Goal: Information Seeking & Learning: Find specific fact

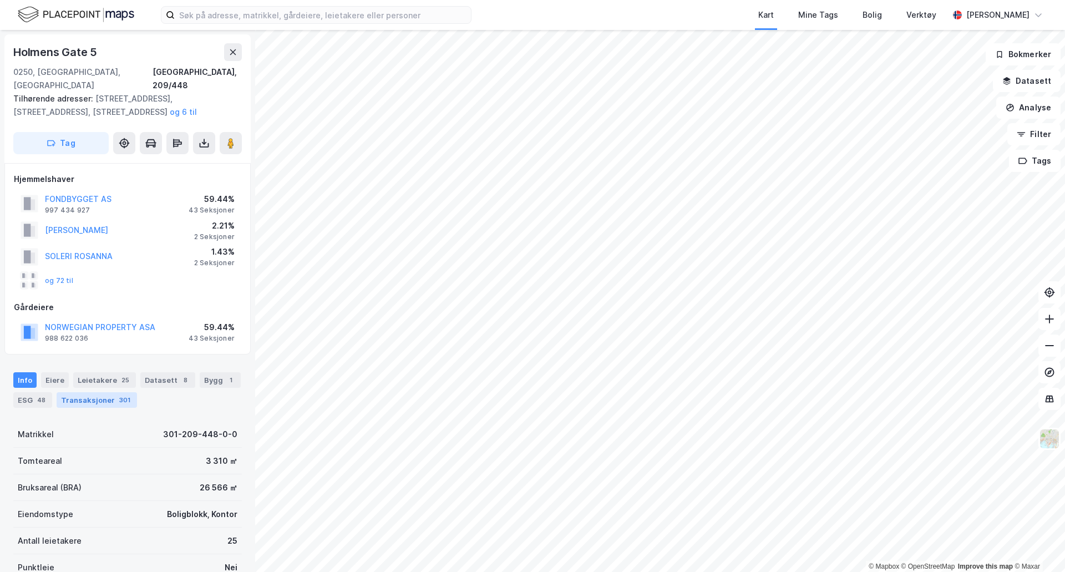
click at [74, 392] on div "Transaksjoner 301" at bounding box center [97, 400] width 80 height 16
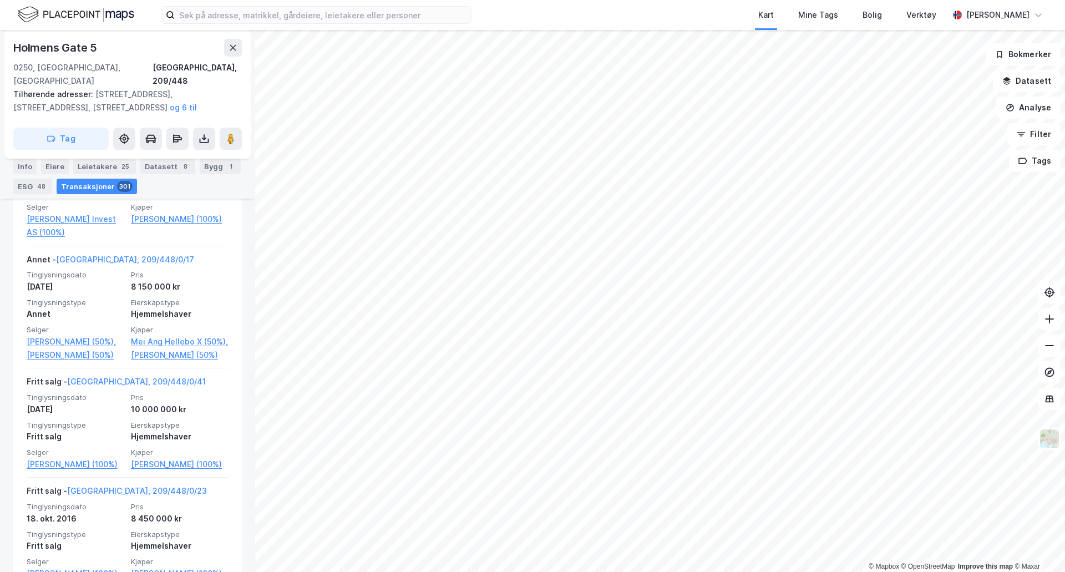
scroll to position [5750, 0]
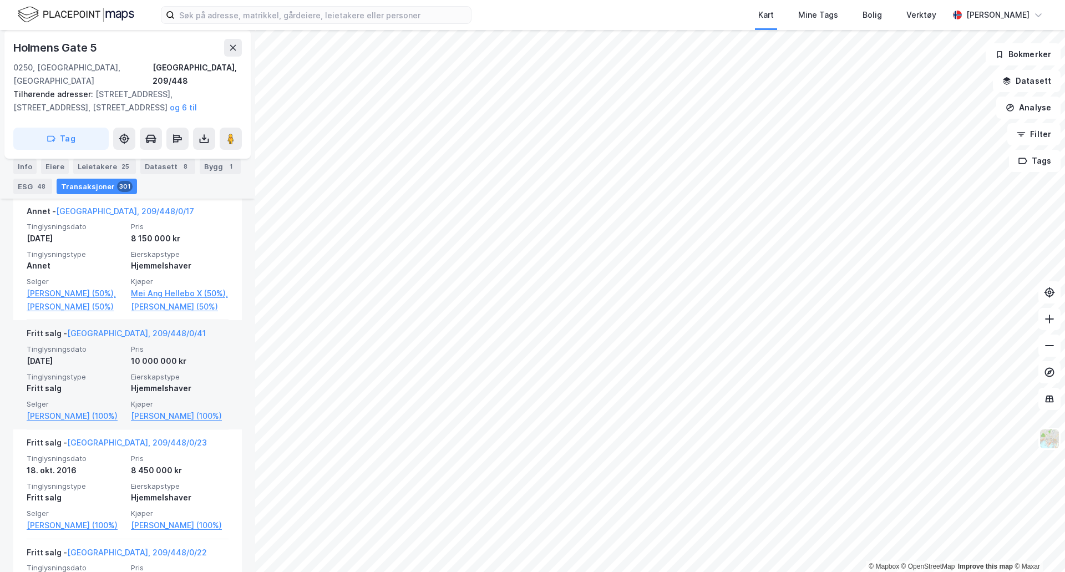
drag, startPoint x: 108, startPoint y: 428, endPoint x: 183, endPoint y: 361, distance: 101.0
click at [183, 361] on div "10 000 000 kr" at bounding box center [180, 361] width 98 height 13
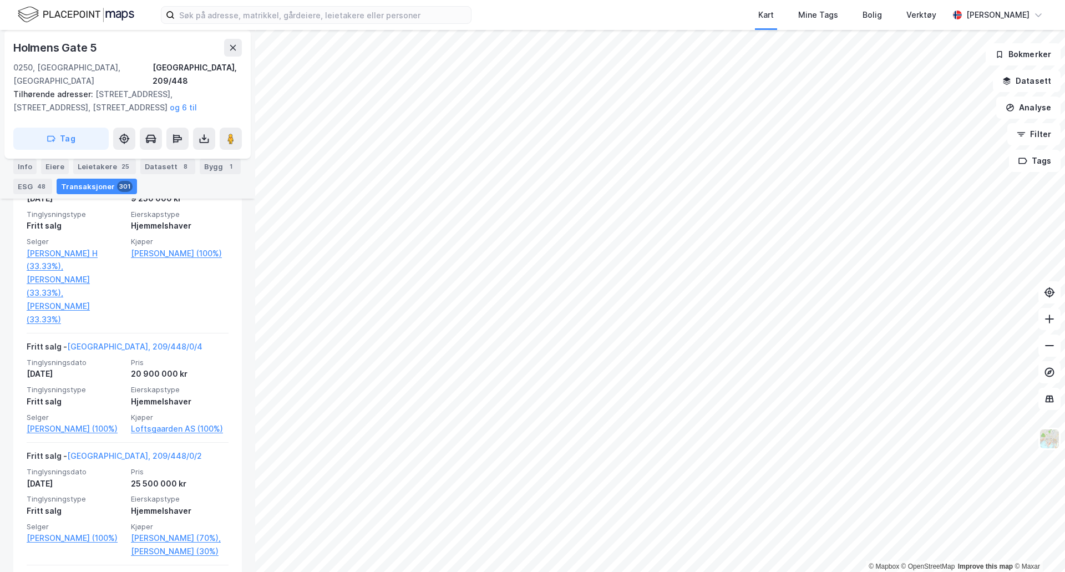
scroll to position [0, 0]
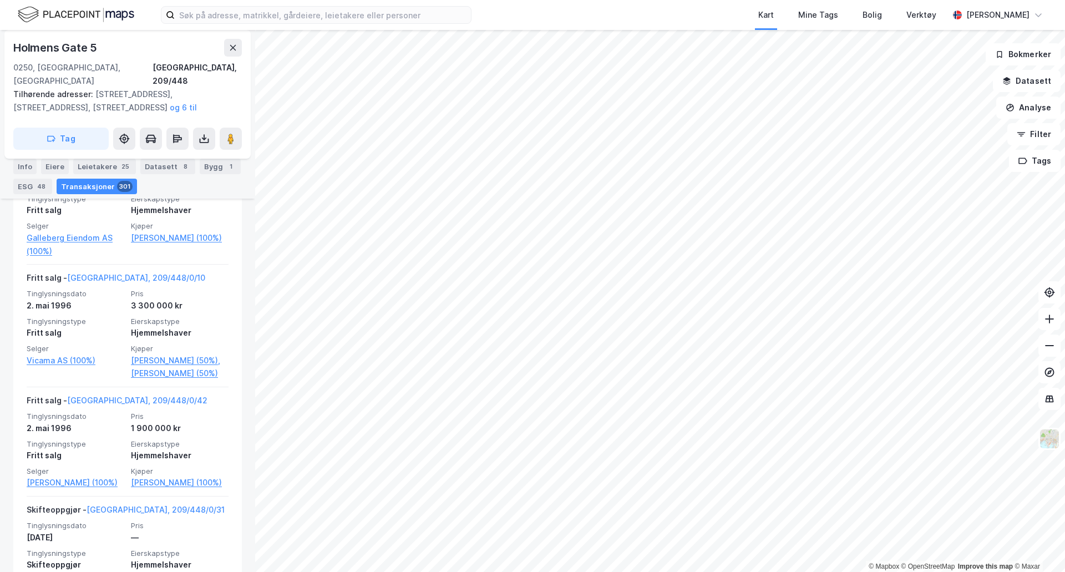
scroll to position [26999, 0]
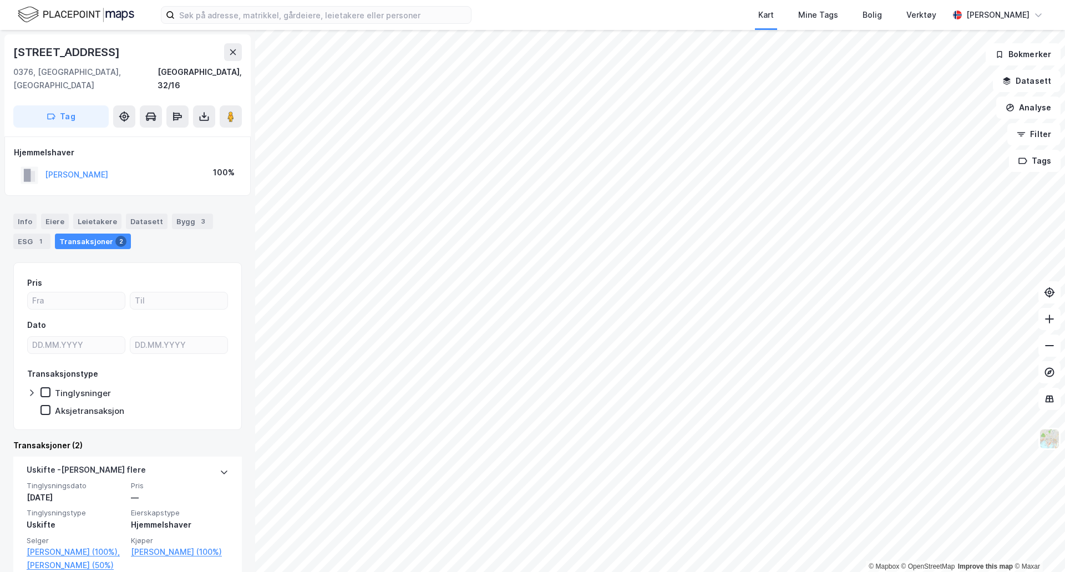
click at [625, 572] on html "Kart Mine Tags Bolig Verktøy [PERSON_NAME] © Mapbox © OpenStreetMap Improve thi…" at bounding box center [532, 286] width 1065 height 572
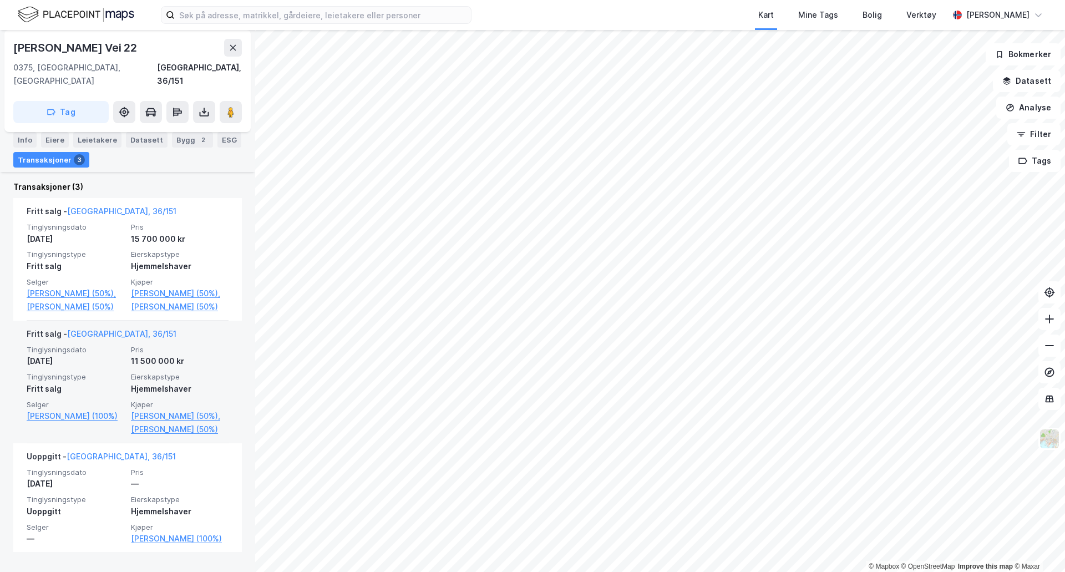
scroll to position [281, 0]
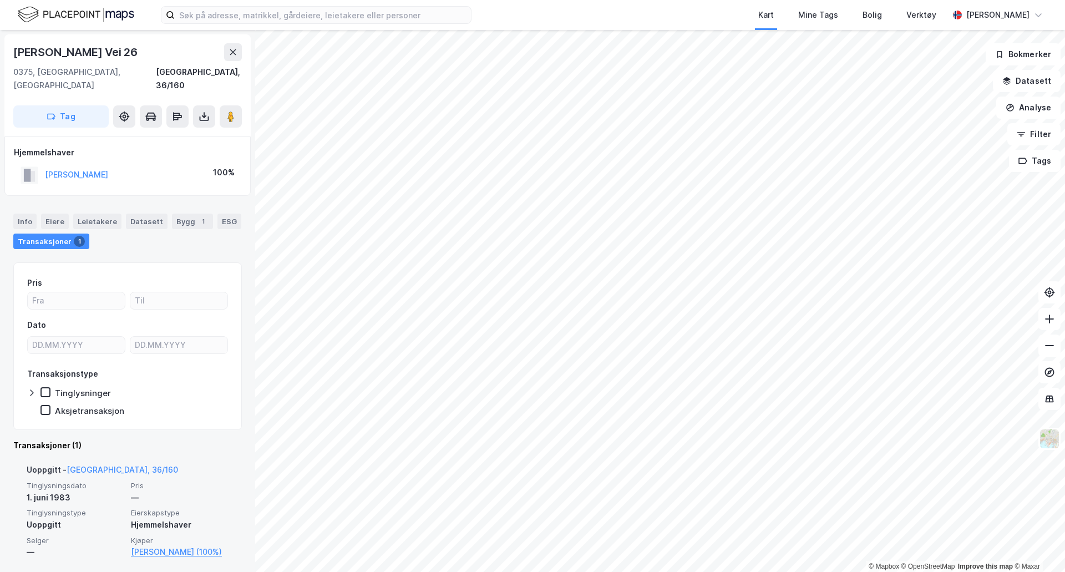
scroll to position [7, 0]
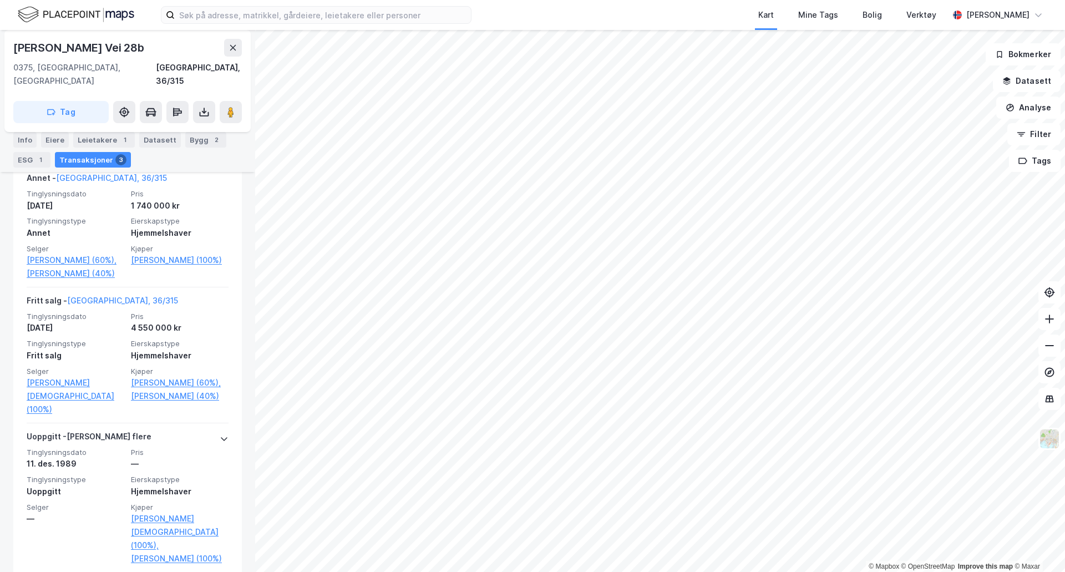
scroll to position [319, 0]
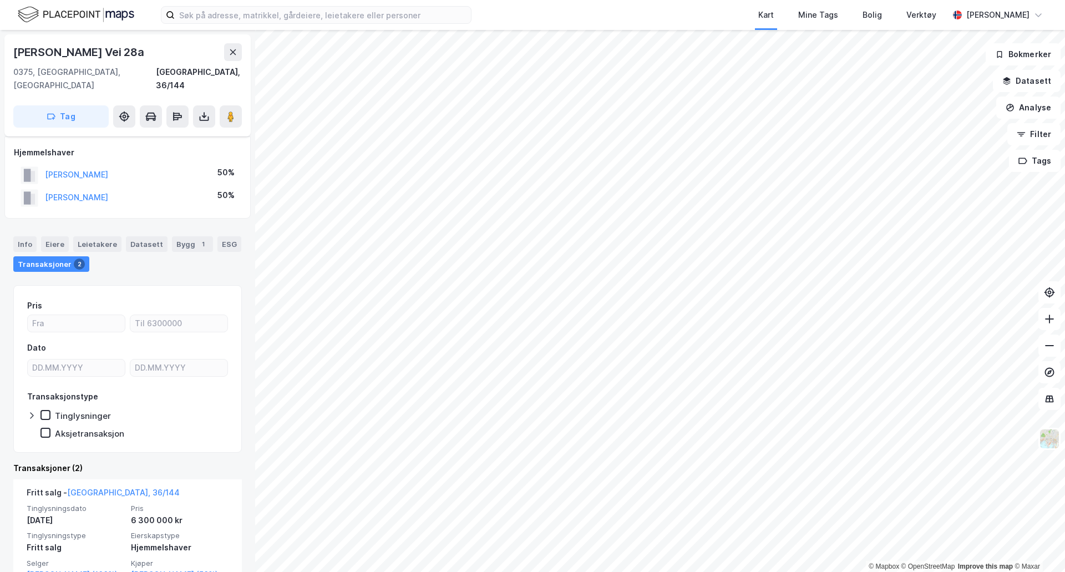
scroll to position [192, 0]
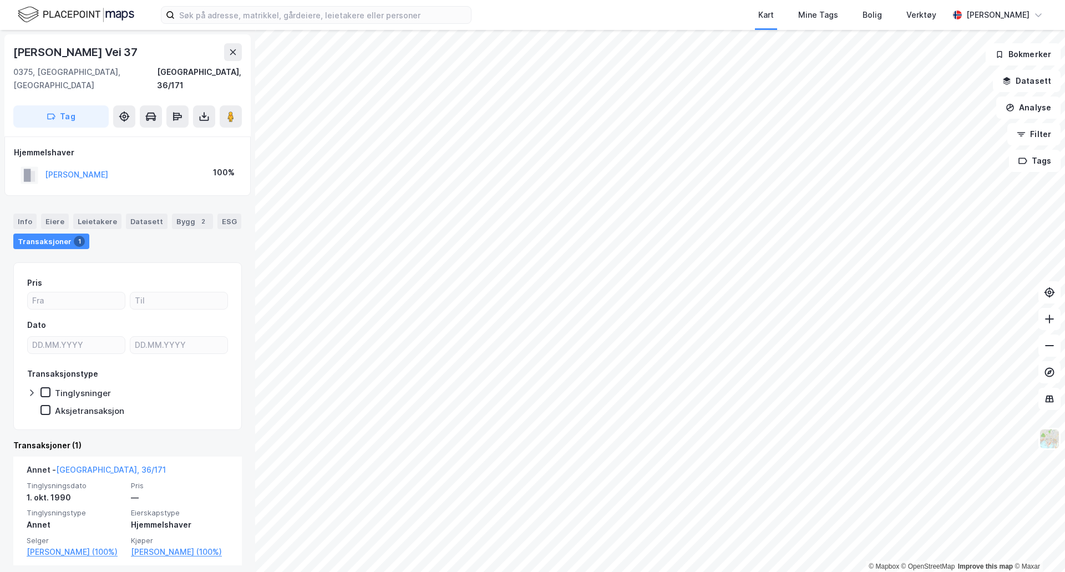
click at [460, 572] on html "Kart Mine Tags Bolig Verktøy [PERSON_NAME] © Mapbox © OpenStreetMap Improve thi…" at bounding box center [532, 286] width 1065 height 572
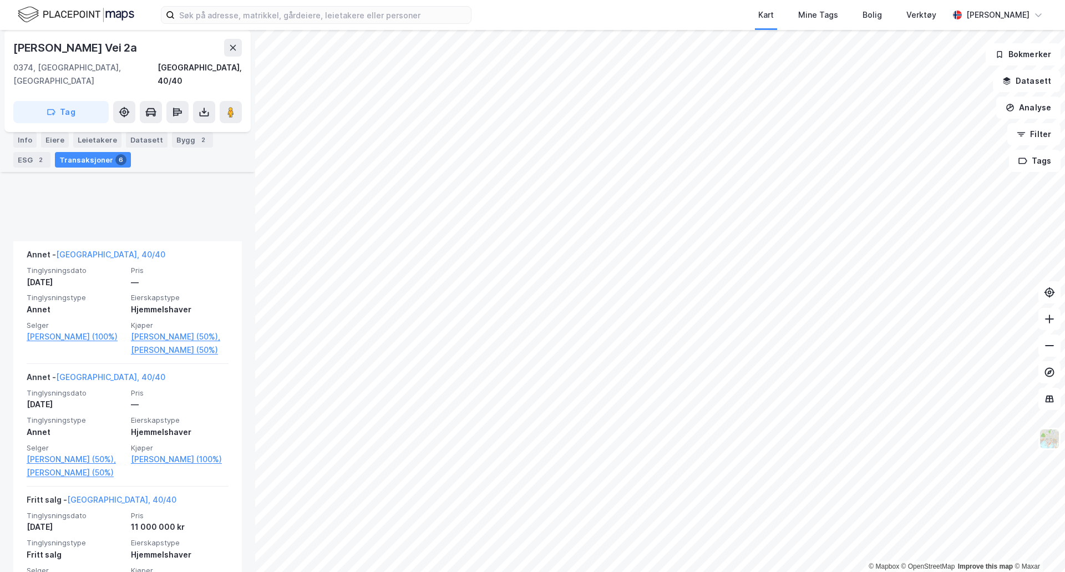
scroll to position [736, 0]
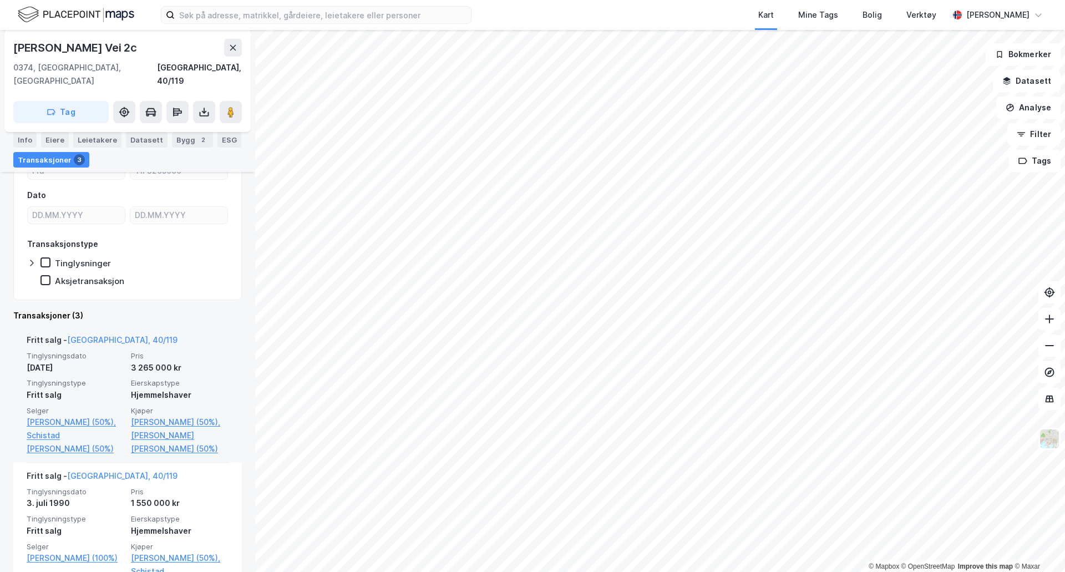
scroll to position [315, 0]
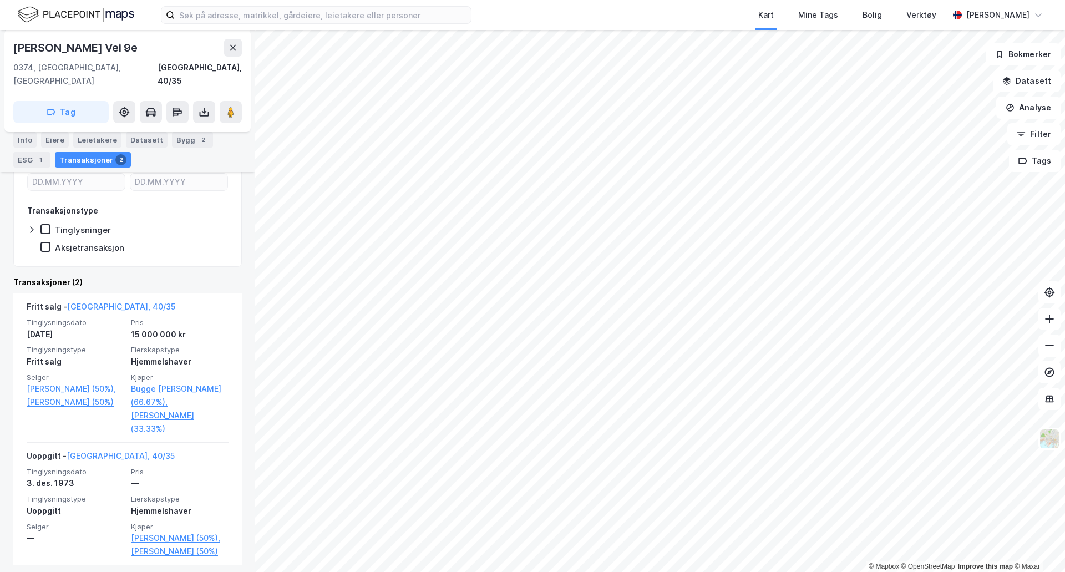
scroll to position [192, 0]
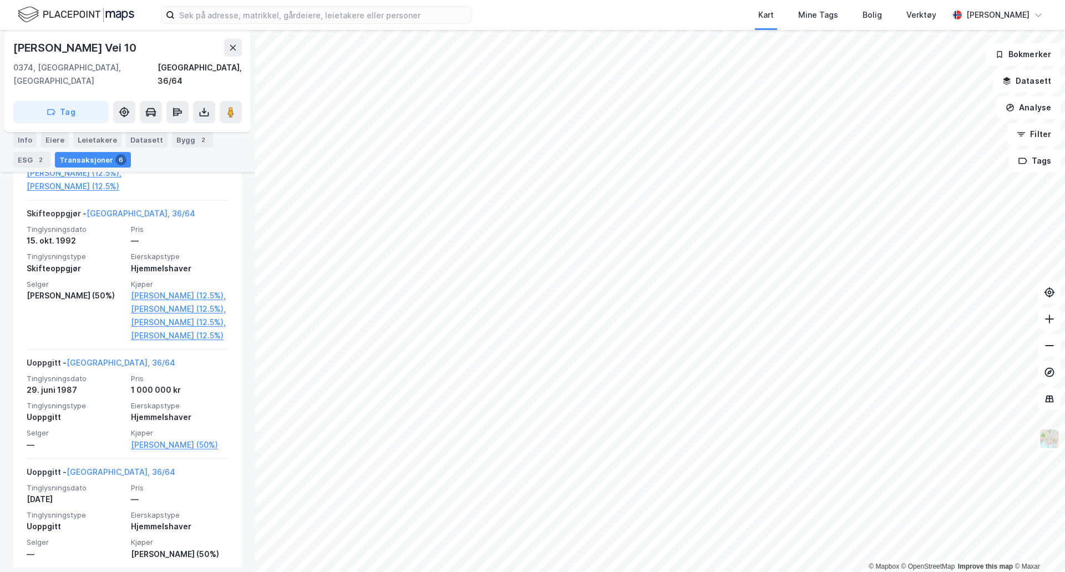
scroll to position [789, 0]
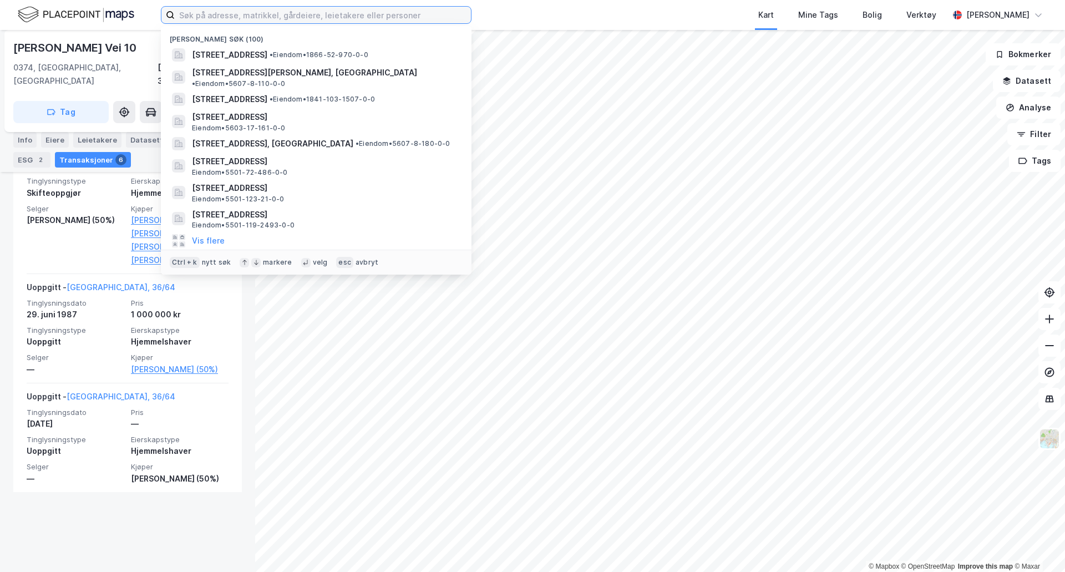
click at [239, 12] on input at bounding box center [323, 15] width 296 height 17
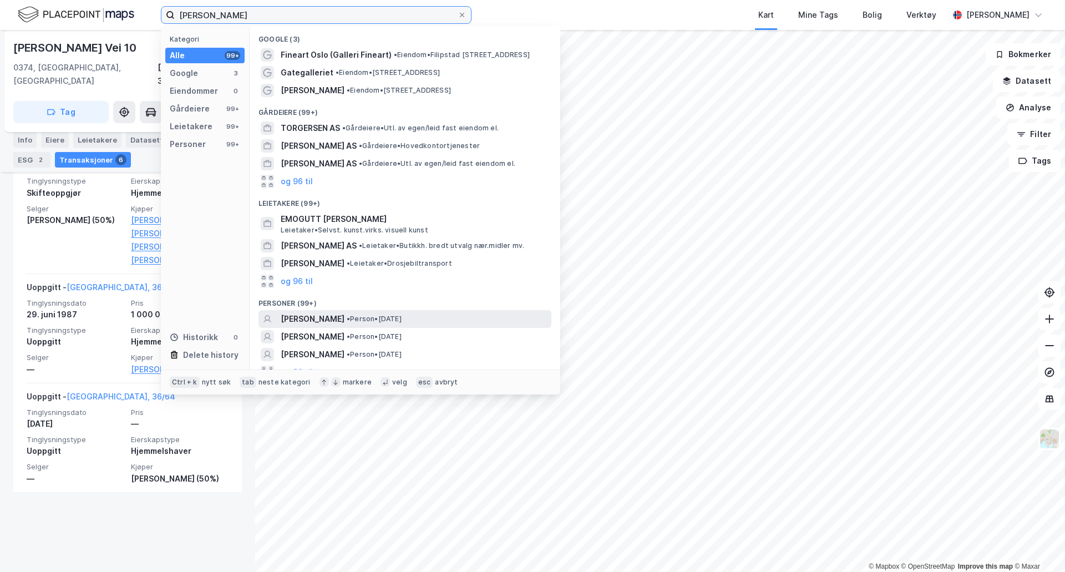
scroll to position [12, 0]
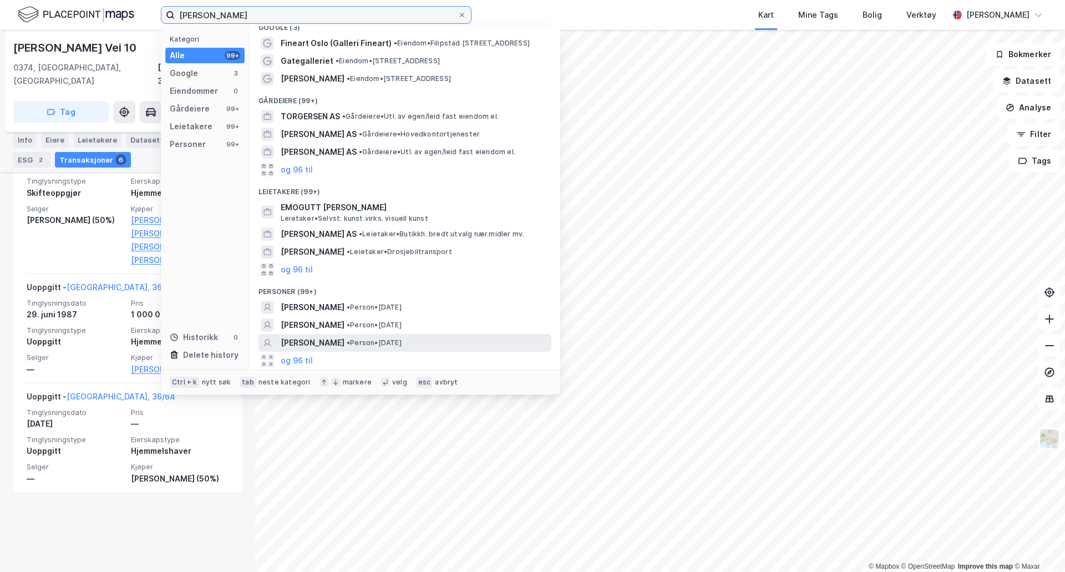
type input "[PERSON_NAME]"
click at [402, 347] on span "• Person • [DATE]" at bounding box center [374, 343] width 55 height 9
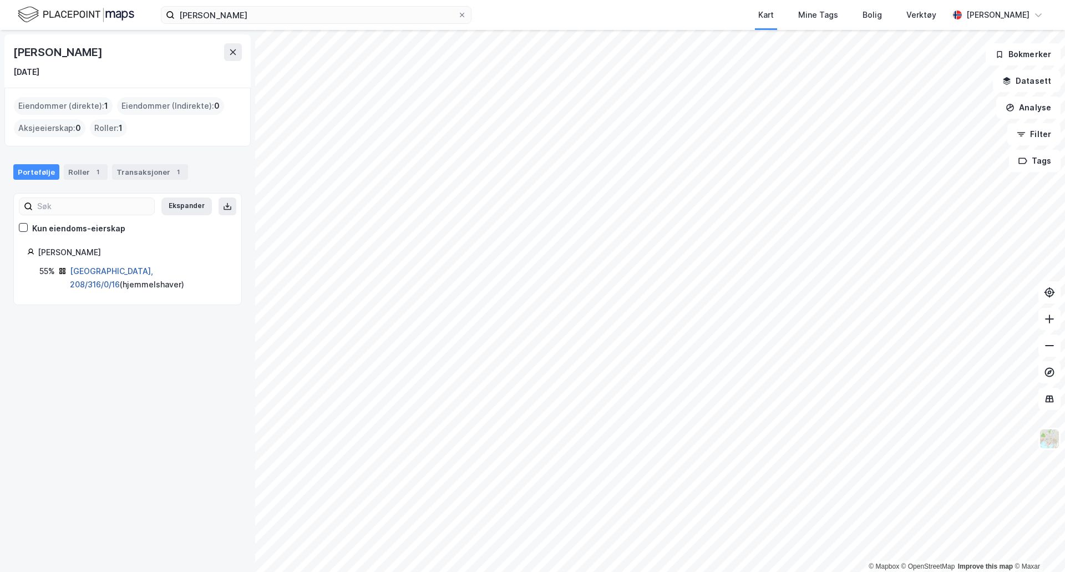
click at [125, 269] on link "[GEOGRAPHIC_DATA], 208/316/0/16" at bounding box center [111, 277] width 83 height 23
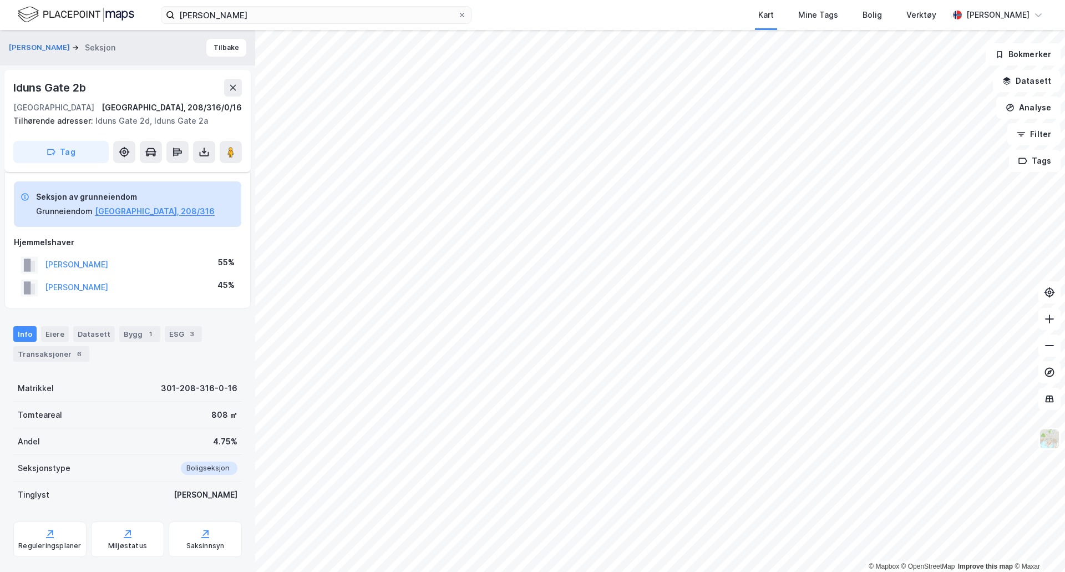
scroll to position [66, 0]
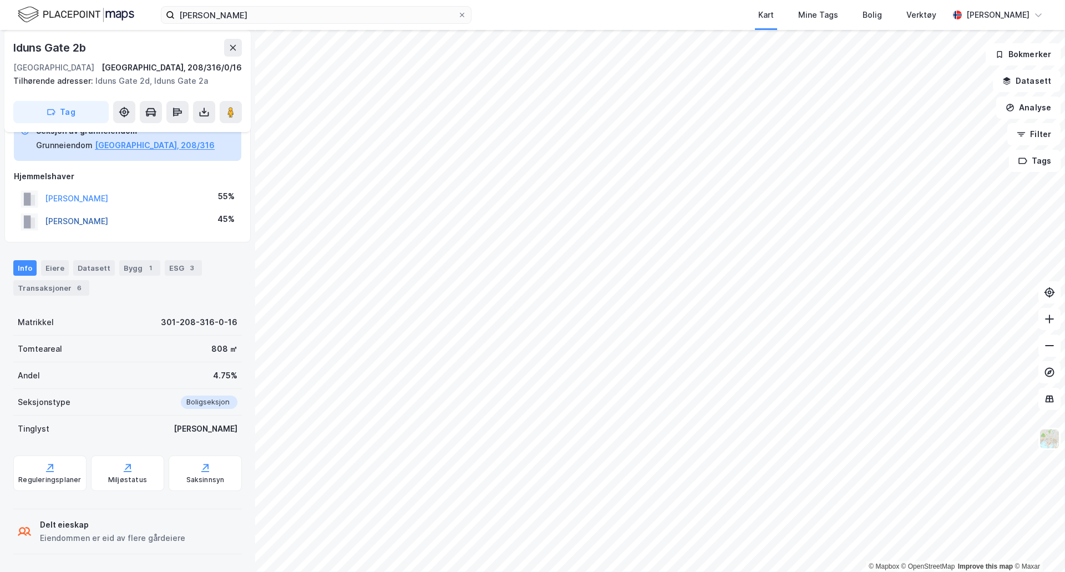
click at [0, 0] on button "[PERSON_NAME]" at bounding box center [0, 0] width 0 height 0
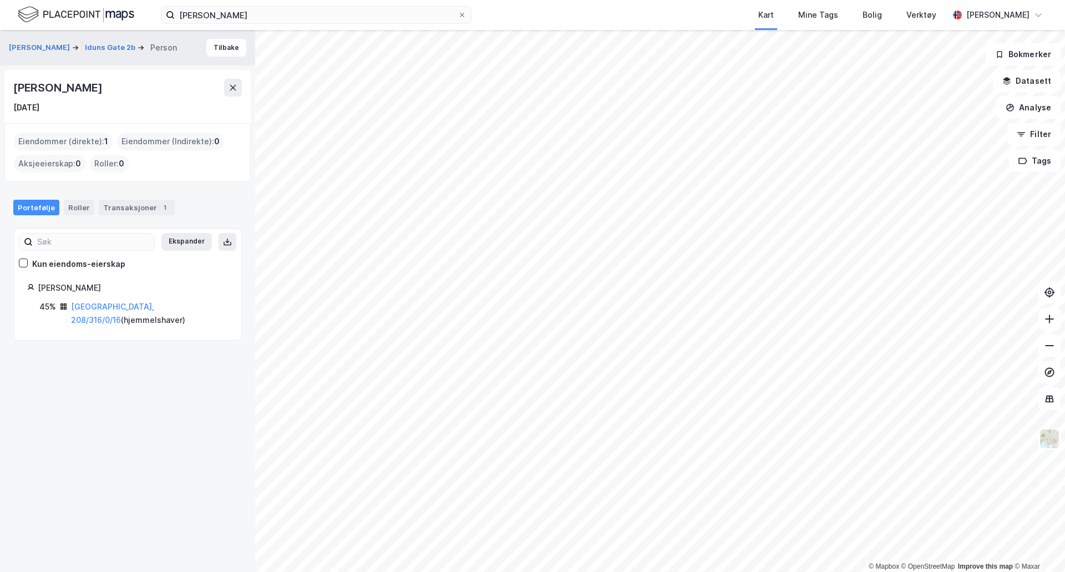
click at [70, 83] on div "[PERSON_NAME]" at bounding box center [58, 88] width 91 height 18
copy div "[PERSON_NAME]"
